Goal: Information Seeking & Learning: Learn about a topic

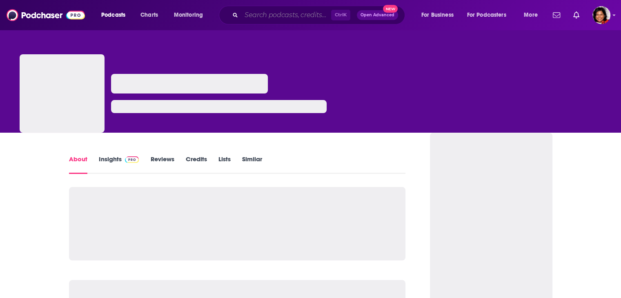
click at [263, 16] on input "Search podcasts, credits, & more..." at bounding box center [286, 15] width 90 height 13
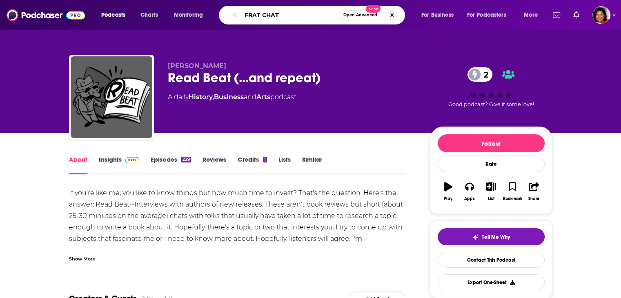
type input "FRAT CHAT"
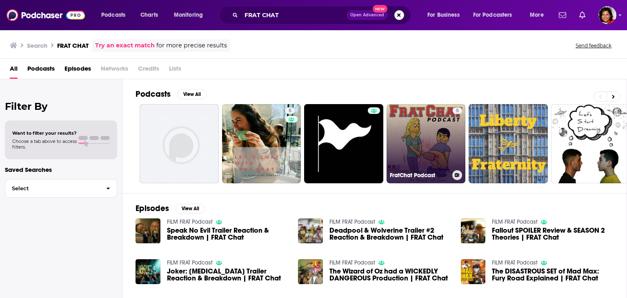
click at [425, 137] on link "5 FratChat Podcast" at bounding box center [425, 143] width 79 height 79
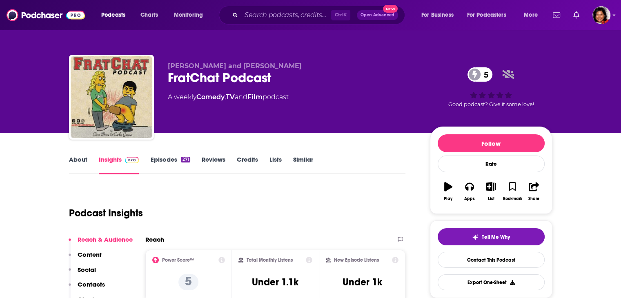
scroll to position [204, 0]
